Goal: Information Seeking & Learning: Learn about a topic

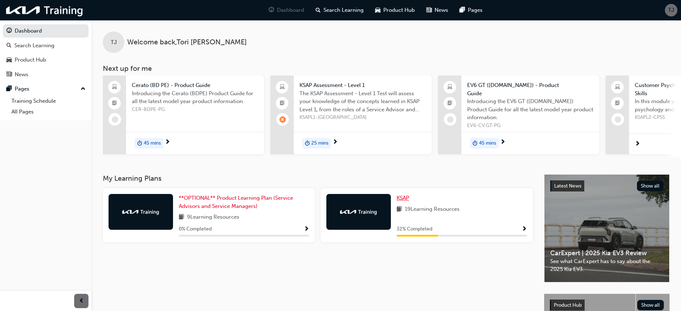
click at [401, 196] on span "KSAP" at bounding box center [403, 198] width 13 height 6
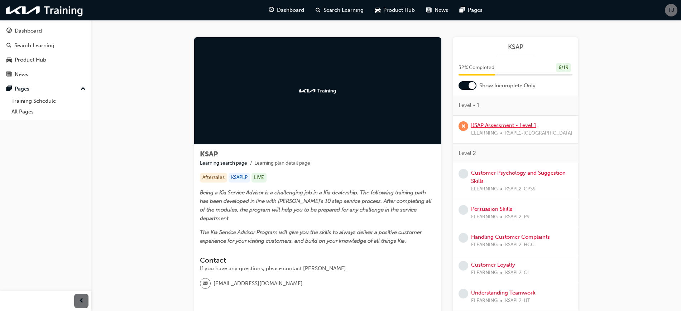
click at [506, 125] on link "KSAP Assessment - Level 1" at bounding box center [503, 125] width 65 height 6
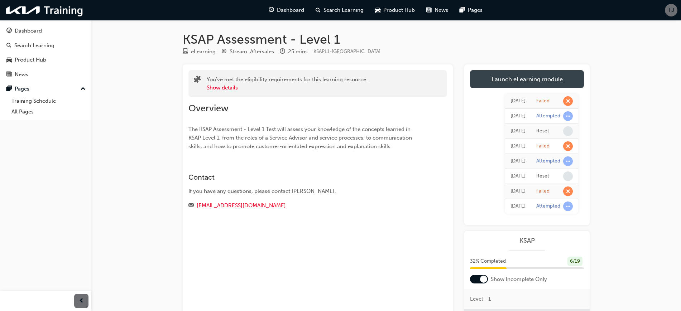
click at [530, 84] on link "Launch eLearning module" at bounding box center [527, 79] width 114 height 18
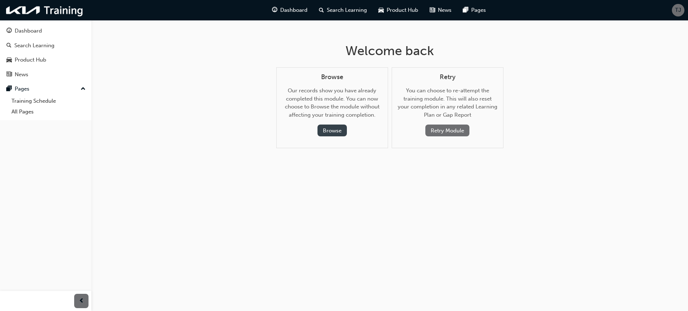
click at [342, 131] on button "Browse" at bounding box center [331, 131] width 29 height 12
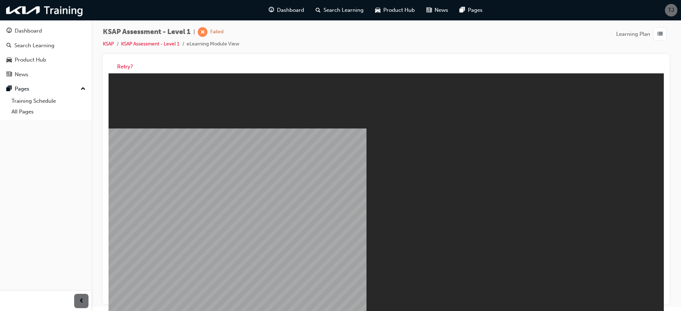
scroll to position [5, 0]
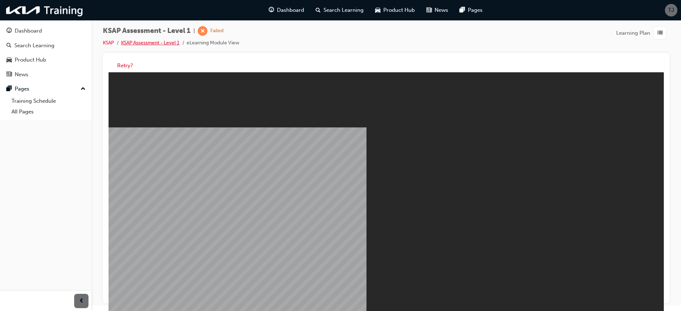
click at [154, 42] on link "KSAP Assessment - Level 1" at bounding box center [150, 43] width 58 height 6
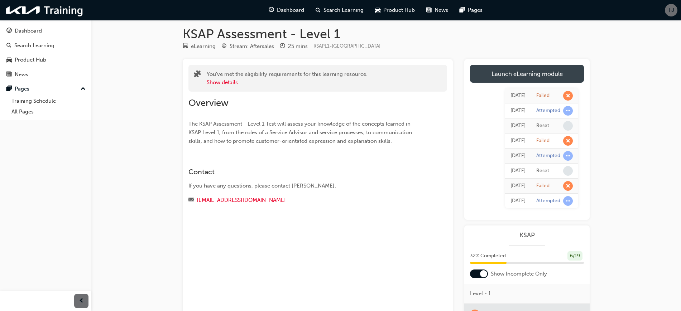
click at [551, 81] on link "Launch eLearning module" at bounding box center [527, 74] width 114 height 18
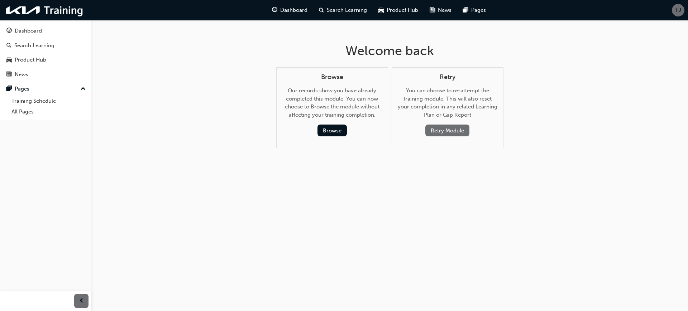
click at [458, 128] on button "Retry Module" at bounding box center [447, 131] width 44 height 12
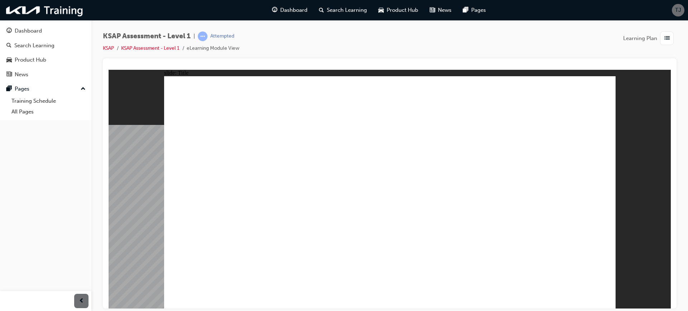
drag, startPoint x: 384, startPoint y: 287, endPoint x: 389, endPoint y: 281, distance: 8.2
click at [109, 69] on image at bounding box center [109, 69] width 0 height 0
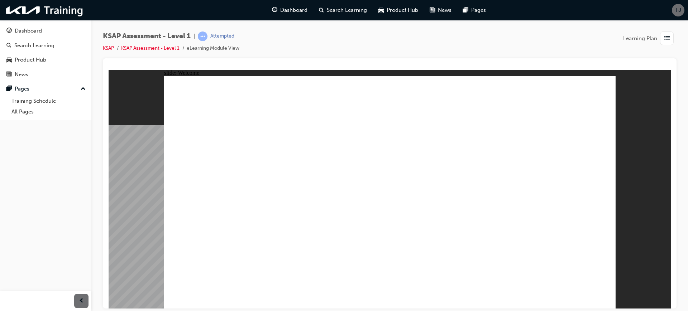
radio input "true"
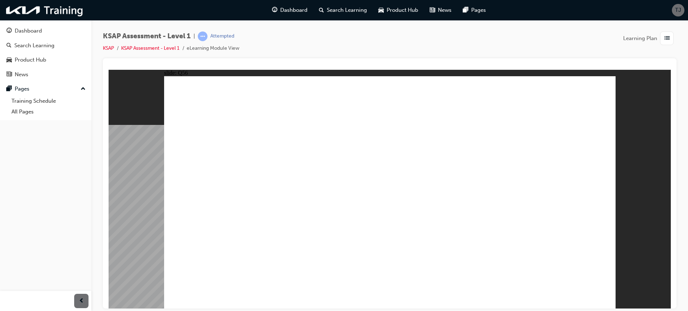
radio input "true"
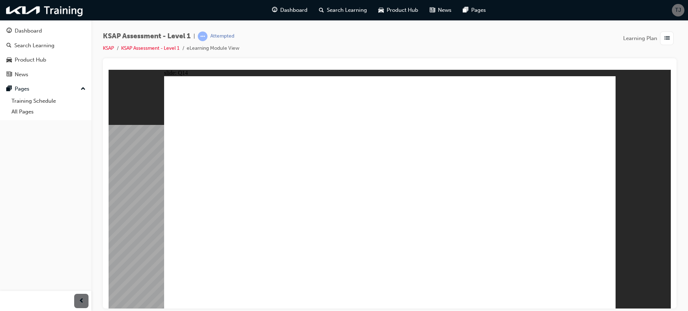
radio input "true"
click at [169, 49] on link "KSAP Assessment - Level 1" at bounding box center [150, 48] width 58 height 6
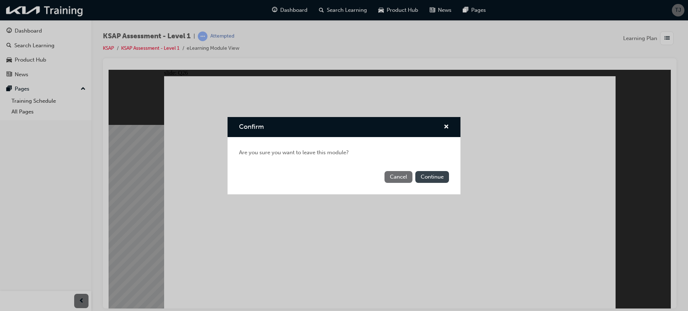
click at [439, 177] on button "Continue" at bounding box center [432, 177] width 34 height 12
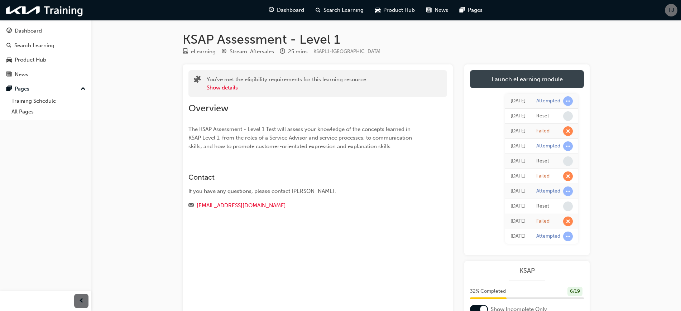
click at [528, 77] on link "Launch eLearning module" at bounding box center [527, 79] width 114 height 18
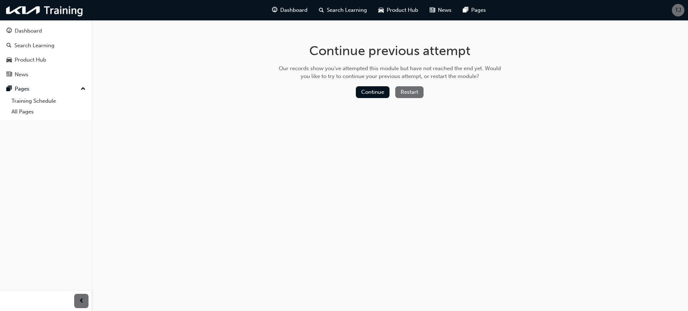
click at [409, 91] on button "Restart" at bounding box center [409, 92] width 28 height 12
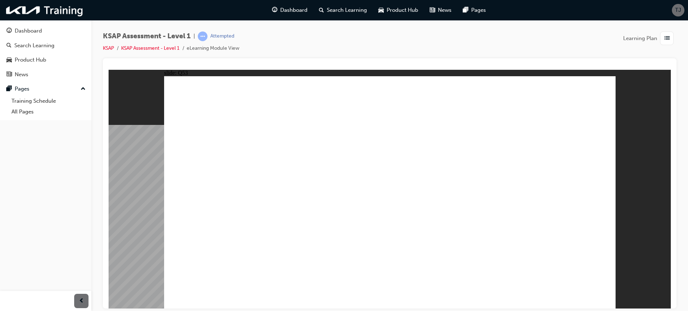
radio input "true"
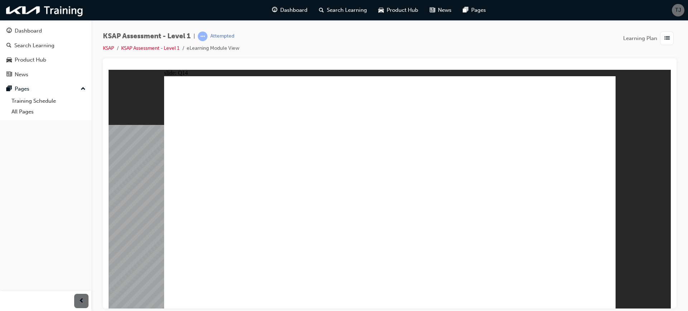
radio input "true"
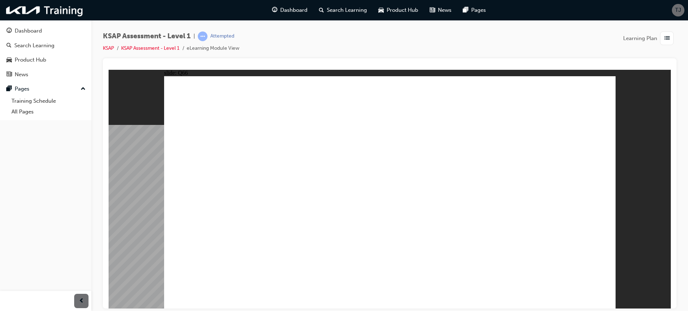
radio input "true"
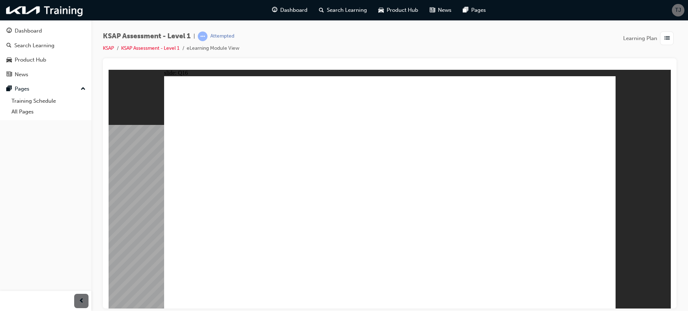
radio input "true"
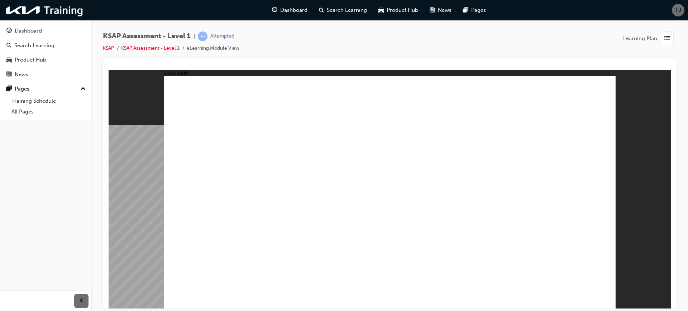
radio input "true"
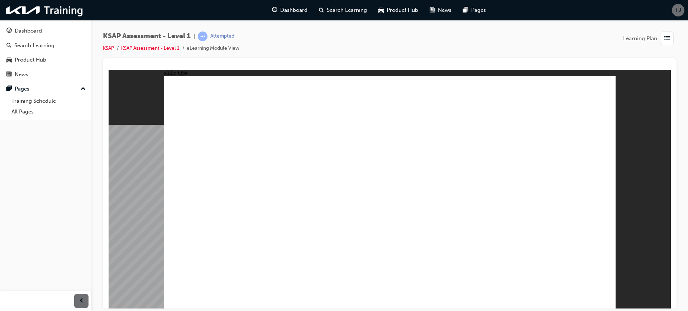
radio input "true"
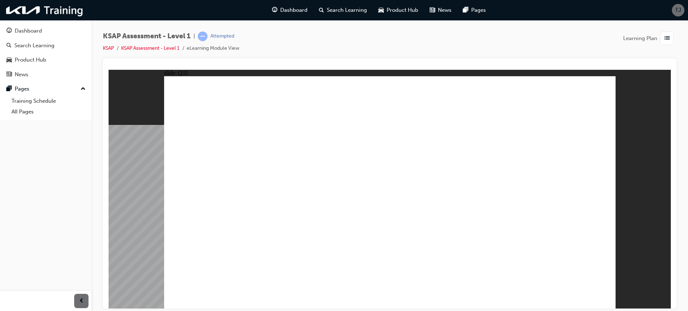
radio input "true"
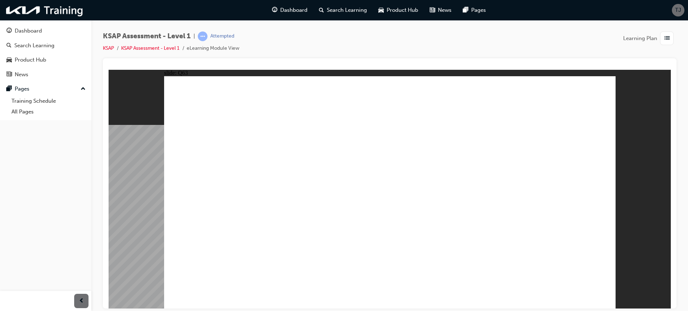
radio input "true"
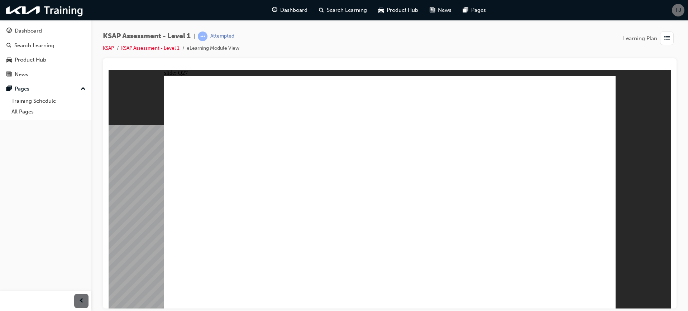
radio input "true"
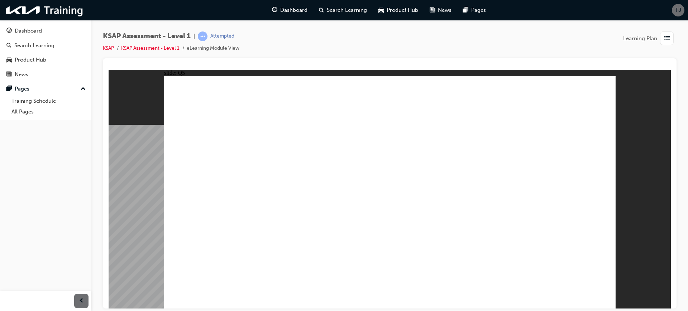
radio input "true"
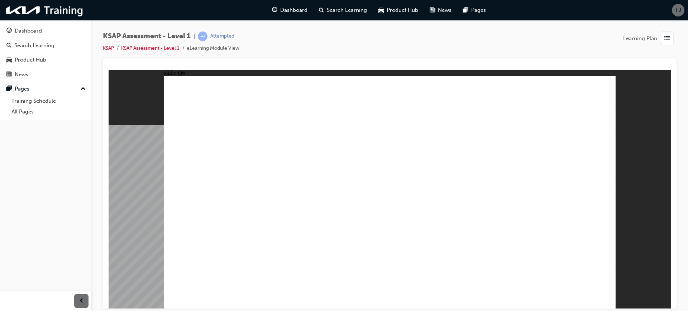
radio input "true"
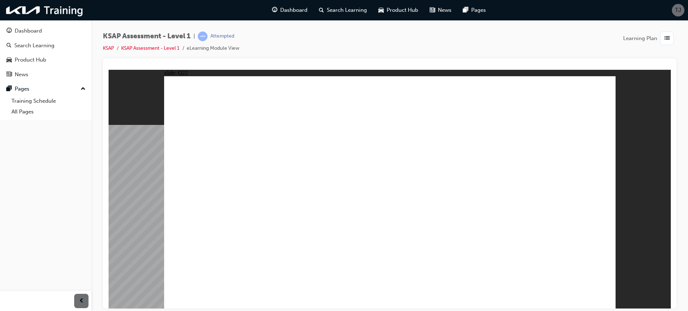
radio input "true"
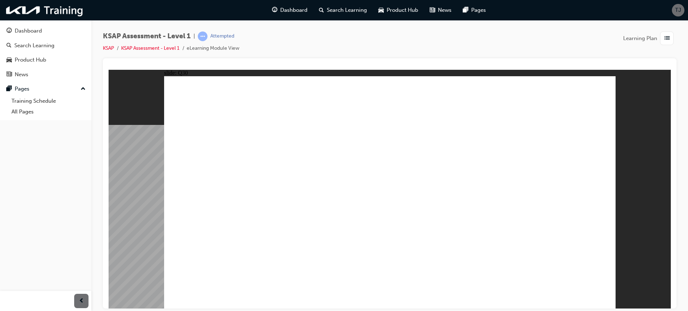
radio input "true"
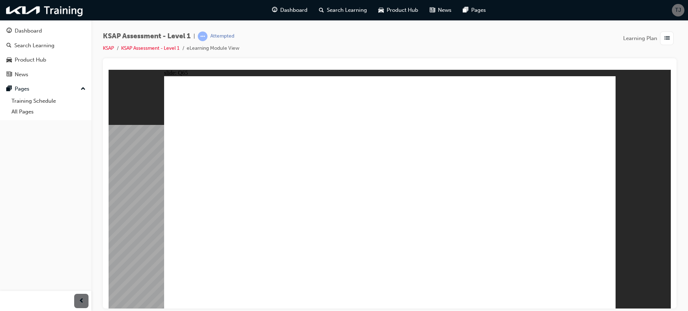
radio input "true"
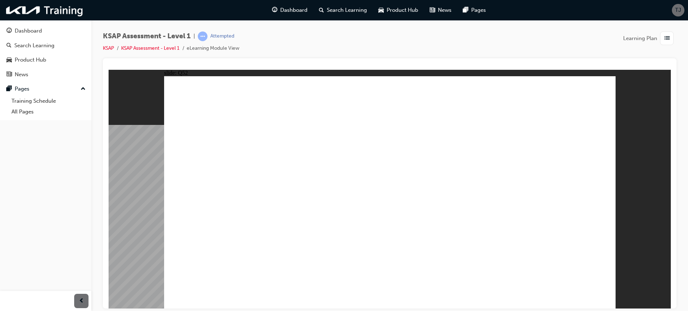
radio input "true"
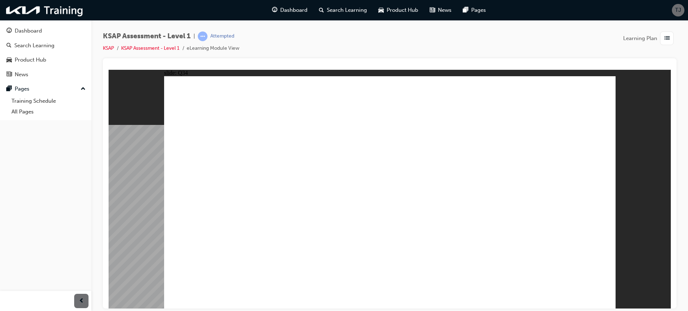
click at [163, 48] on link "KSAP Assessment - Level 1" at bounding box center [150, 48] width 58 height 6
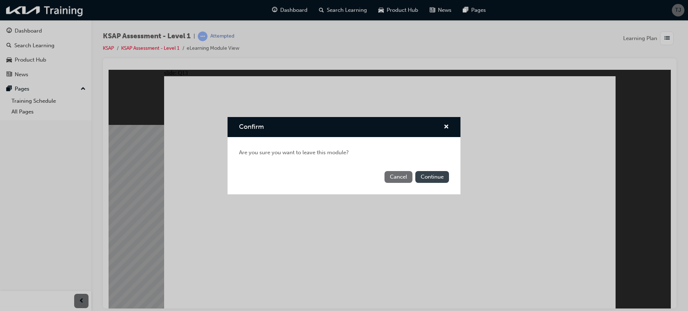
click at [431, 177] on button "Continue" at bounding box center [432, 177] width 34 height 12
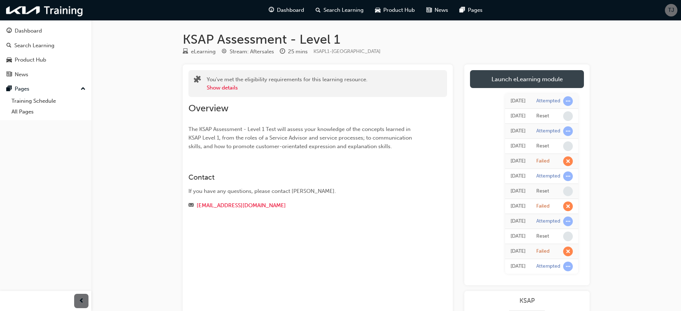
click at [526, 77] on link "Launch eLearning module" at bounding box center [527, 79] width 114 height 18
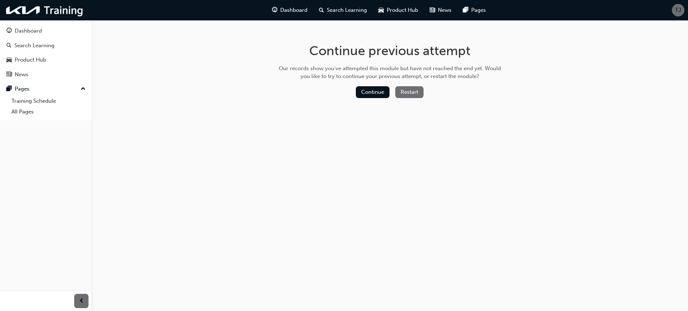
click at [417, 92] on button "Restart" at bounding box center [409, 92] width 28 height 12
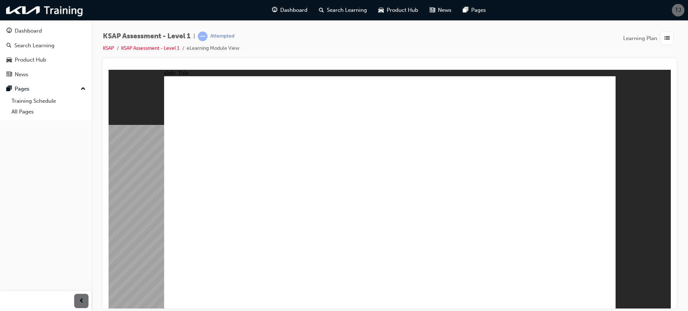
radio input "true"
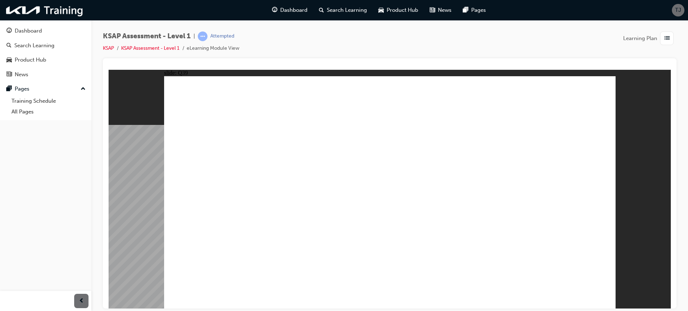
radio input "true"
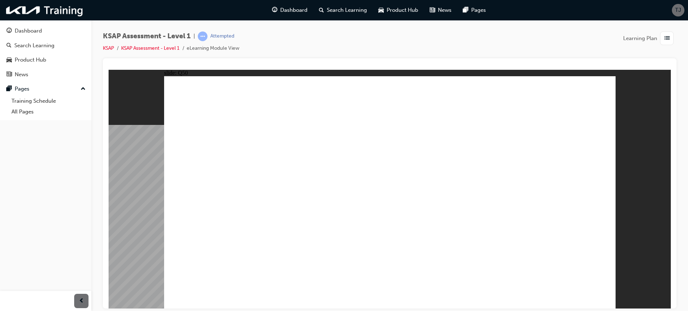
radio input "true"
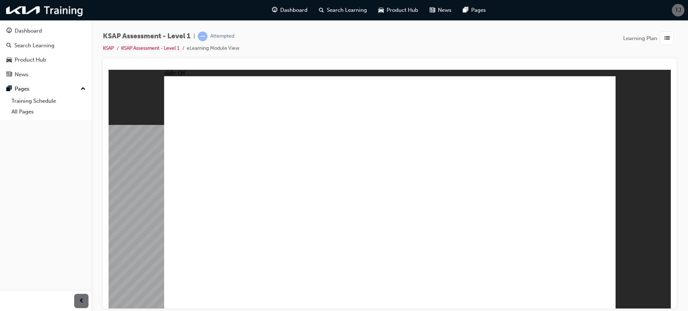
radio input "true"
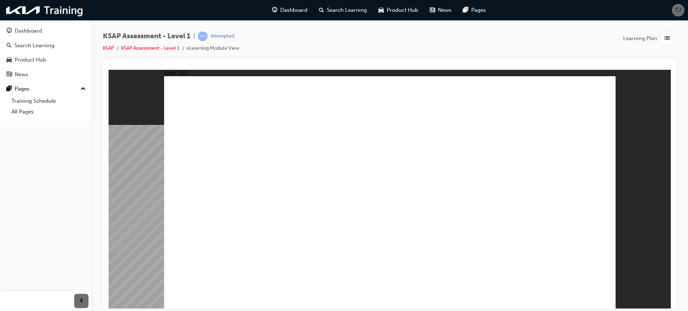
radio input "true"
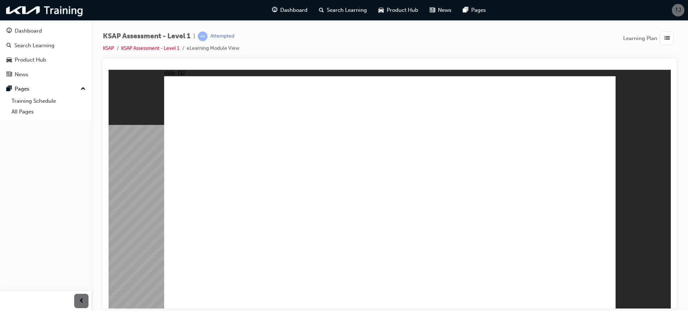
radio input "true"
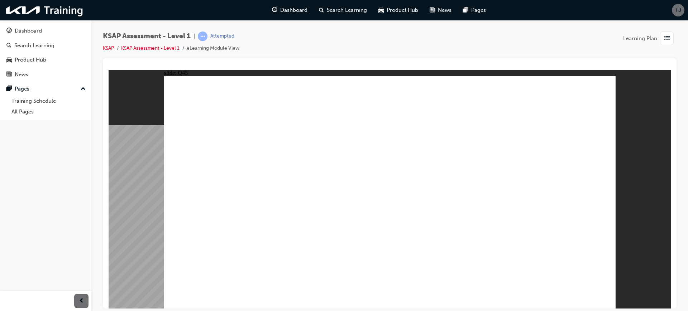
radio input "true"
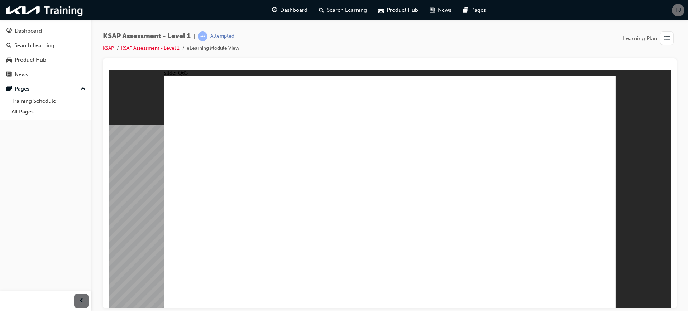
radio input "true"
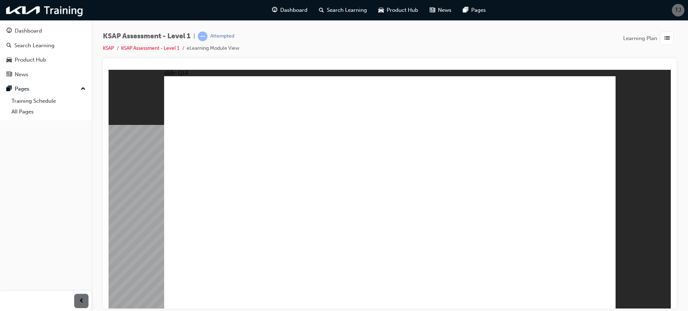
radio input "true"
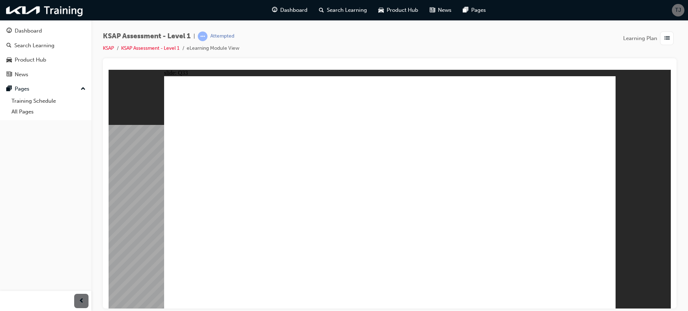
radio input "true"
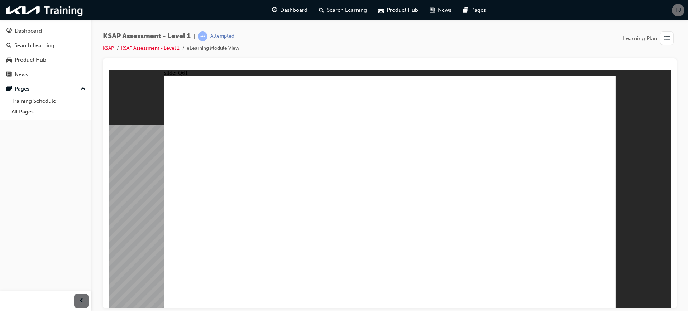
radio input "true"
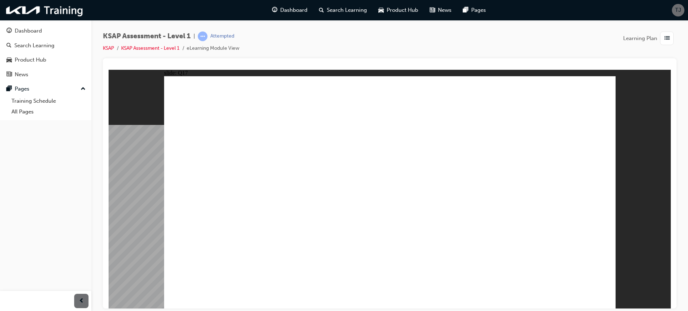
radio input "true"
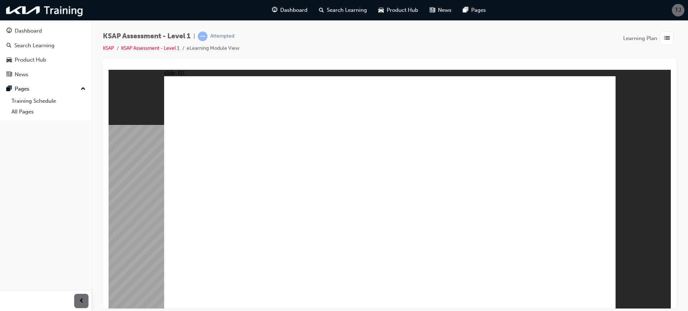
radio input "true"
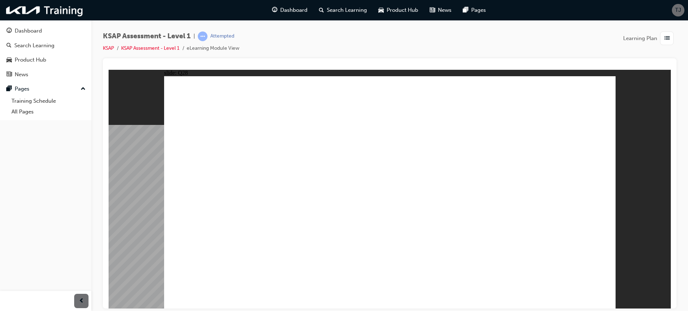
radio input "true"
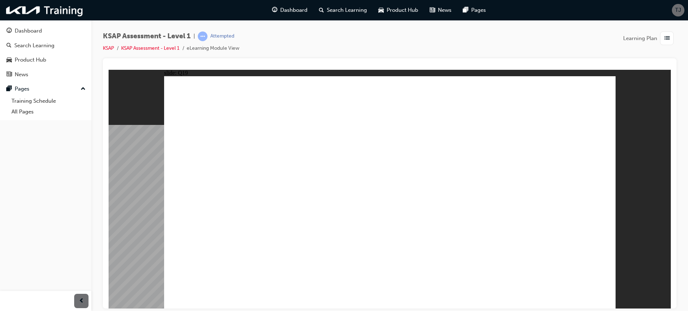
radio input "true"
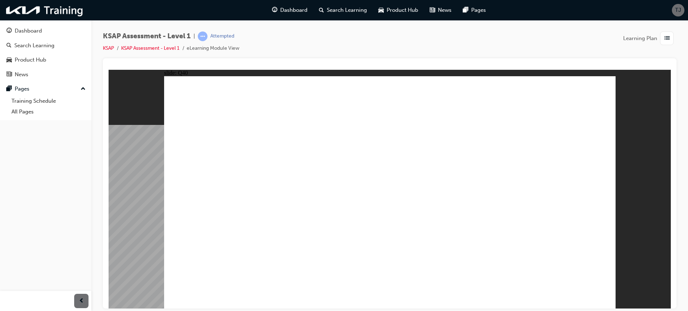
radio input "true"
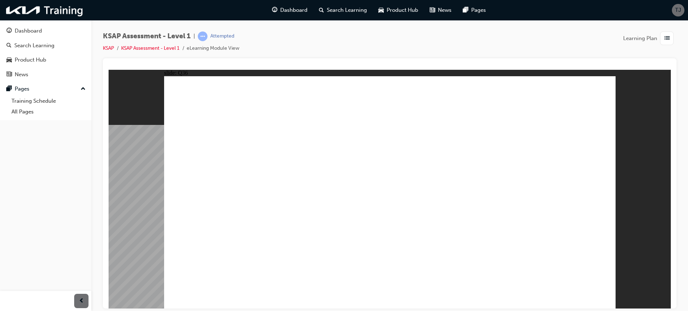
radio input "true"
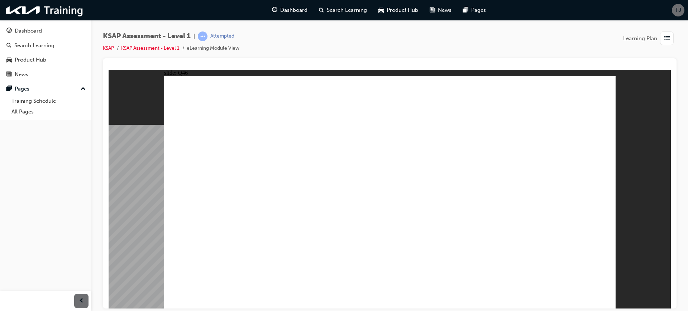
radio input "true"
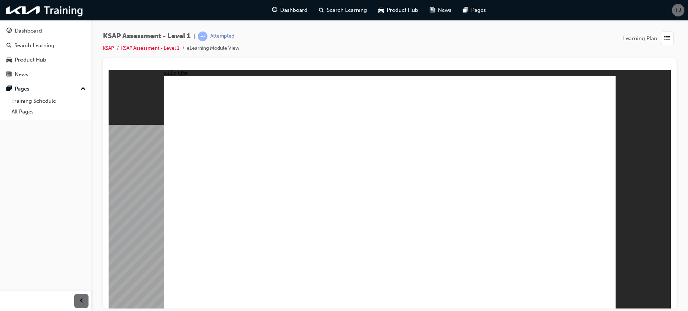
radio input "true"
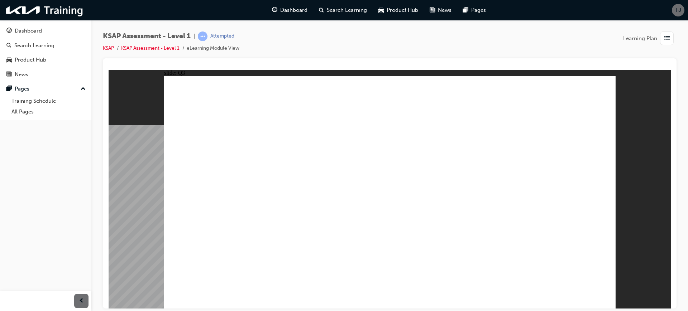
radio input "true"
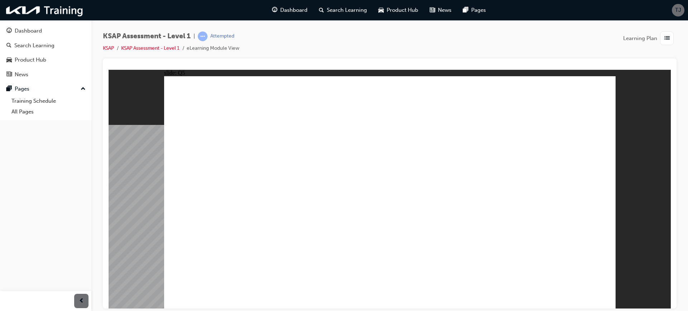
radio input "true"
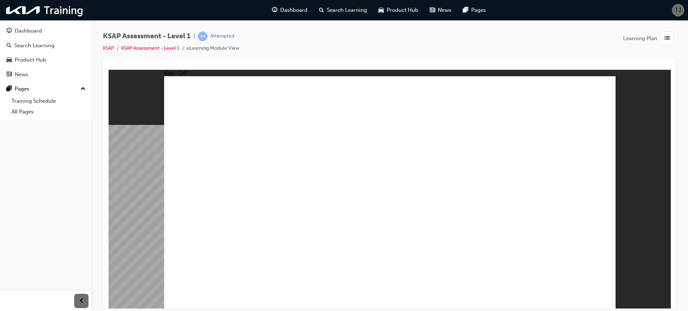
radio input "true"
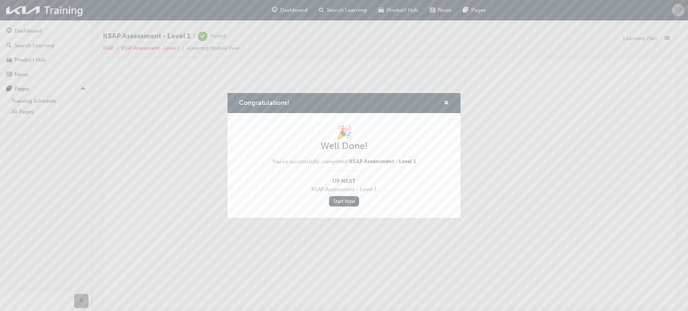
click at [452, 102] on div "Congratulations!" at bounding box center [343, 103] width 233 height 20
click at [445, 102] on span "cross-icon" at bounding box center [445, 103] width 5 height 6
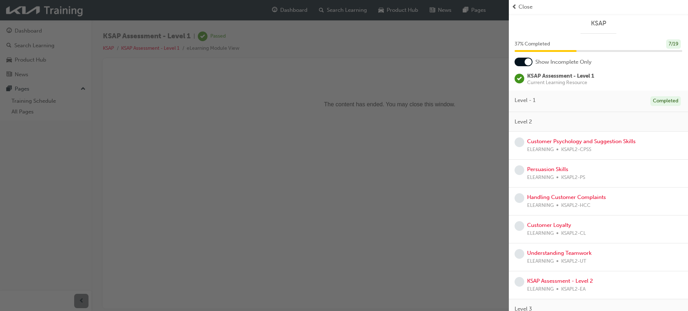
click at [446, 98] on div "button" at bounding box center [254, 155] width 509 height 311
